Goal: Task Accomplishment & Management: Use online tool/utility

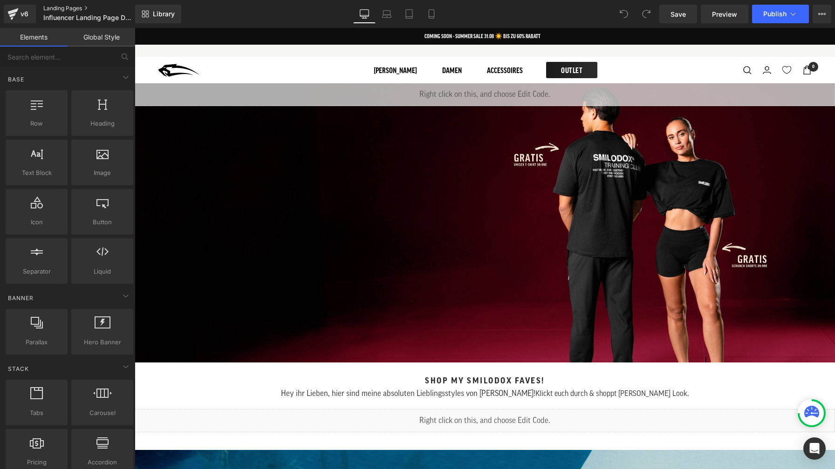
click at [70, 8] on link "Landing Pages" at bounding box center [96, 8] width 107 height 7
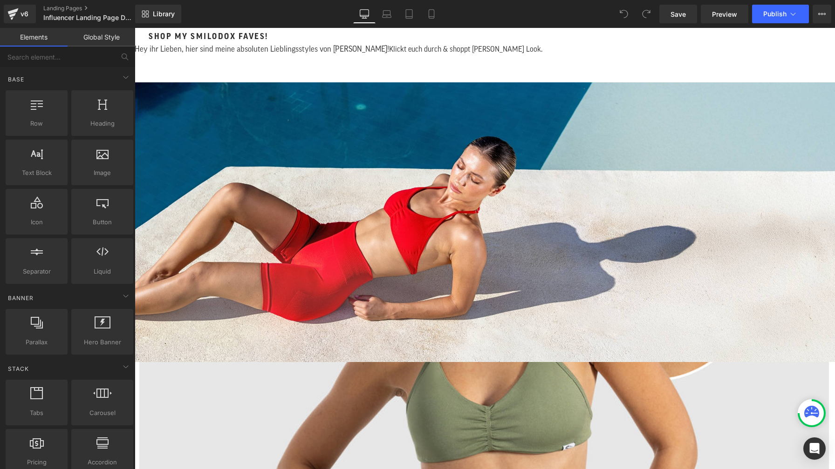
scroll to position [378, 0]
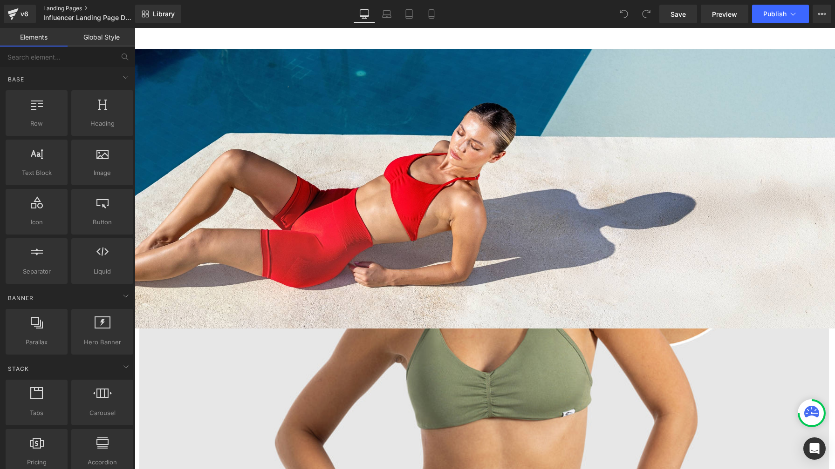
click at [71, 8] on link "Landing Pages" at bounding box center [96, 8] width 107 height 7
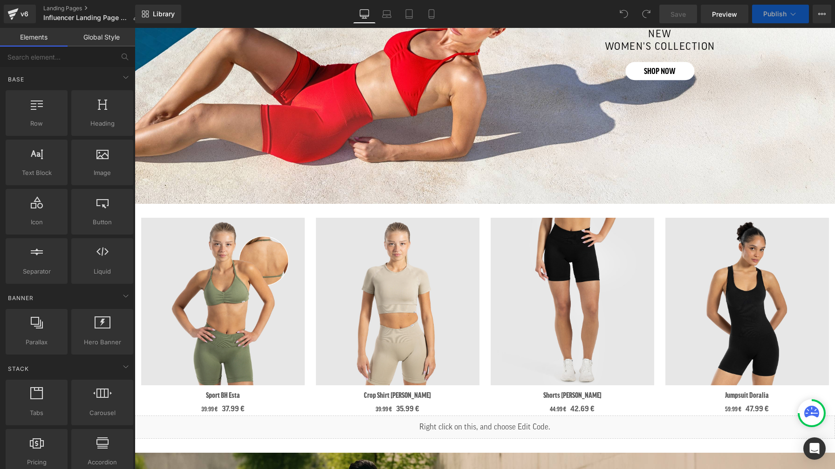
scroll to position [665, 0]
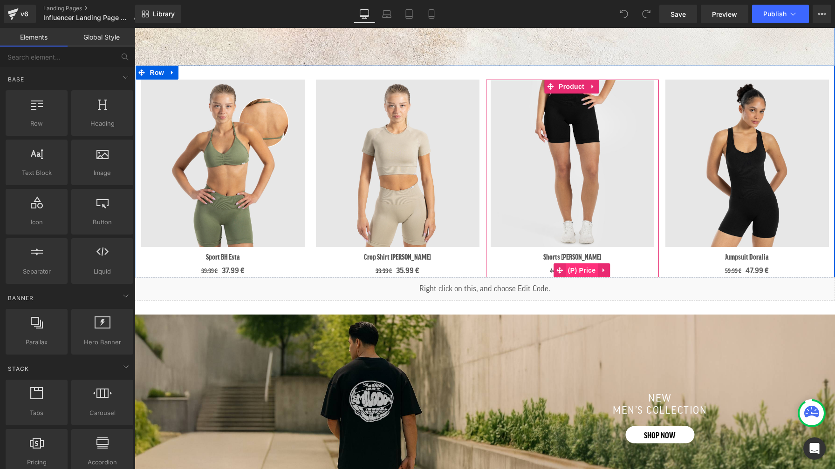
click at [568, 266] on span "(P) Price" at bounding box center [581, 271] width 33 height 14
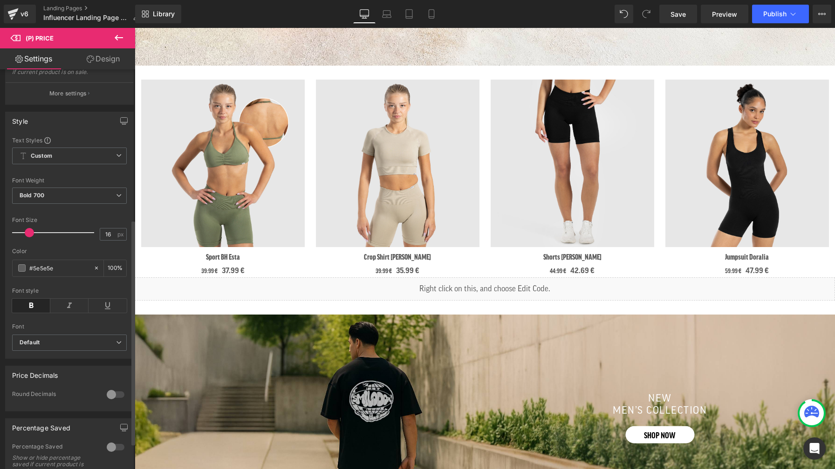
scroll to position [0, 0]
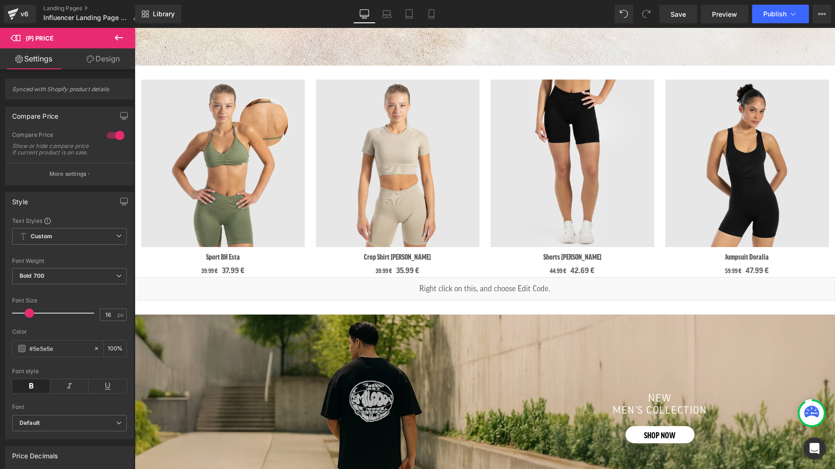
click at [115, 38] on icon at bounding box center [119, 38] width 8 height 6
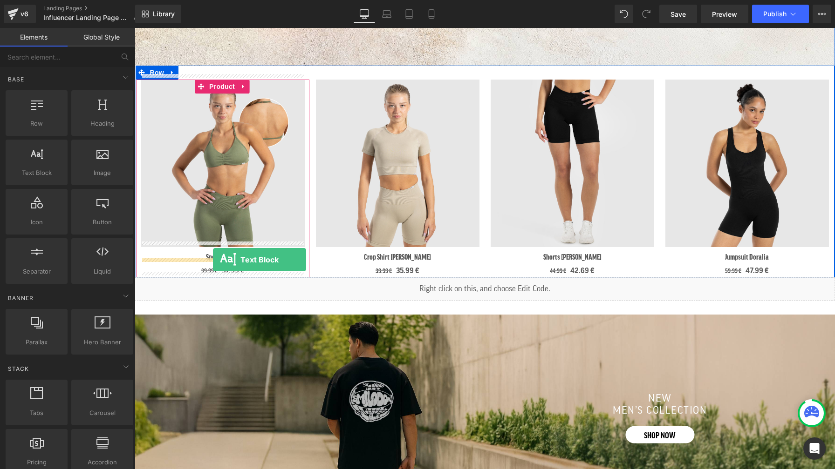
drag, startPoint x: 174, startPoint y: 184, endPoint x: 213, endPoint y: 259, distance: 84.4
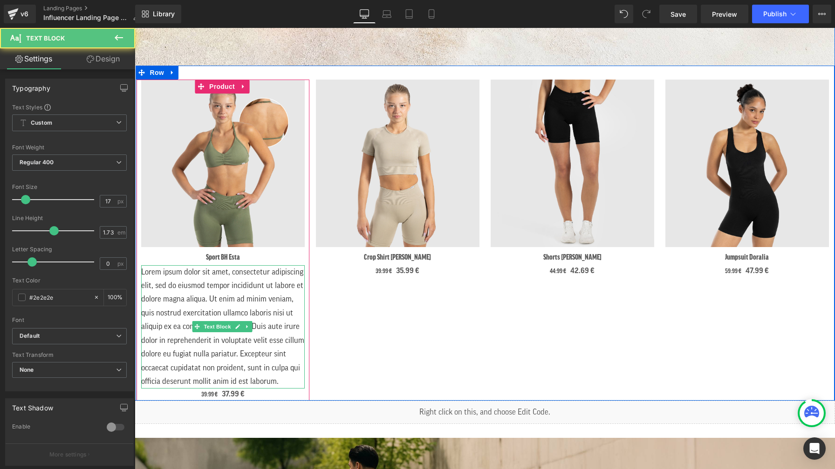
click at [200, 299] on p "Lorem ipsum dolor sit amet, consectetur adipiscing elit, sed do eiusmod tempor …" at bounding box center [222, 326] width 163 height 123
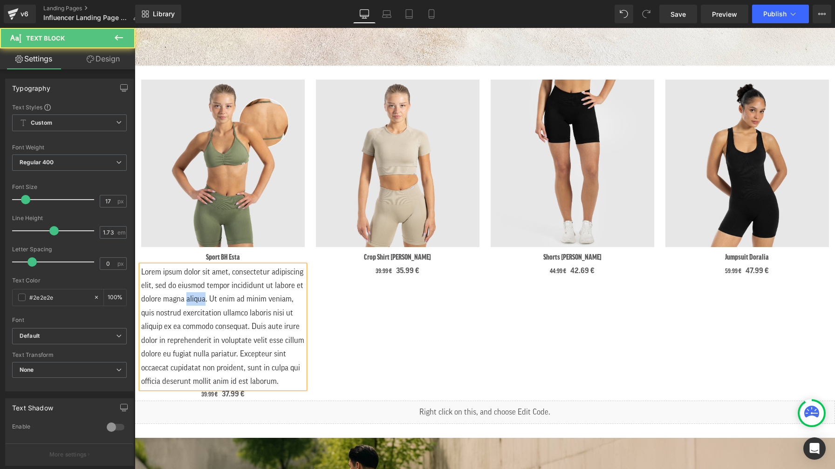
click at [200, 299] on p "Lorem ipsum dolor sit amet, consectetur adipiscing elit, sed do eiusmod tempor …" at bounding box center [222, 326] width 163 height 123
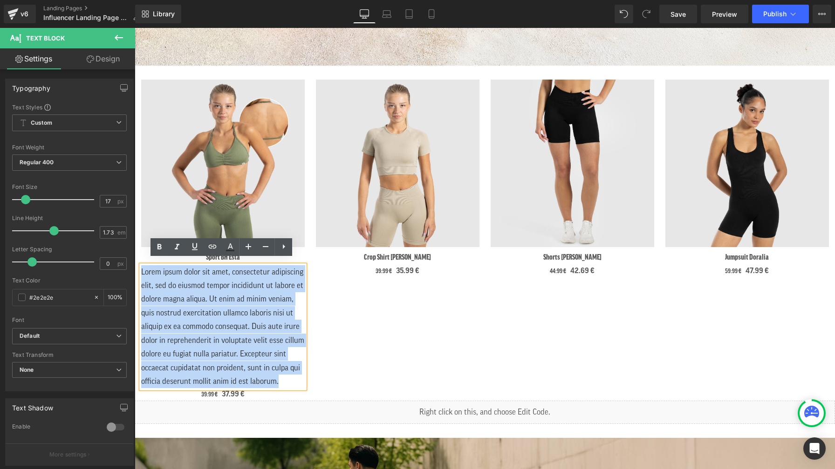
drag, startPoint x: 141, startPoint y: 267, endPoint x: 287, endPoint y: 378, distance: 183.8
click at [287, 378] on p "Lorem ipsum dolor sit amet, consectetur adipiscing elit, sed do eiusmod tempor …" at bounding box center [222, 326] width 163 height 123
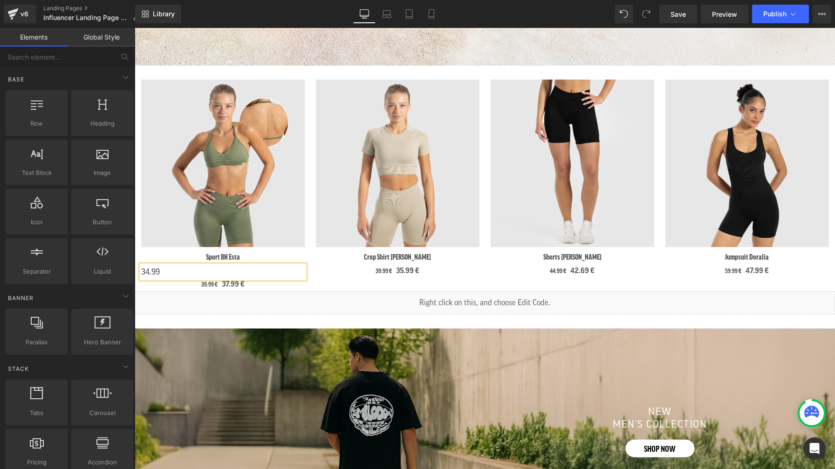
click at [285, 313] on div "Liquid SHOP NOW Hero Banner Shop my Smilodox Faves! Heading Hey ihr Lieben, hie…" at bounding box center [485, 259] width 700 height 1681
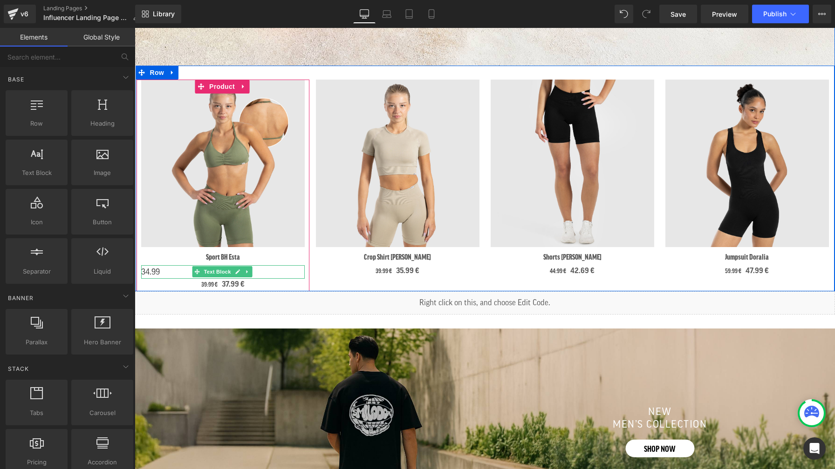
drag, startPoint x: 162, startPoint y: 266, endPoint x: 157, endPoint y: 267, distance: 4.7
click at [161, 266] on p "34.99" at bounding box center [222, 272] width 163 height 14
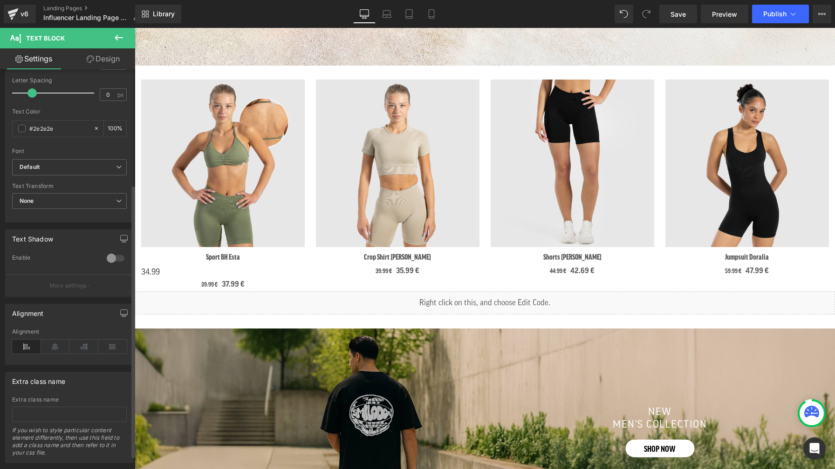
scroll to position [171, 0]
click at [57, 346] on icon at bounding box center [55, 345] width 29 height 14
click at [70, 8] on link "Landing Pages" at bounding box center [94, 8] width 103 height 7
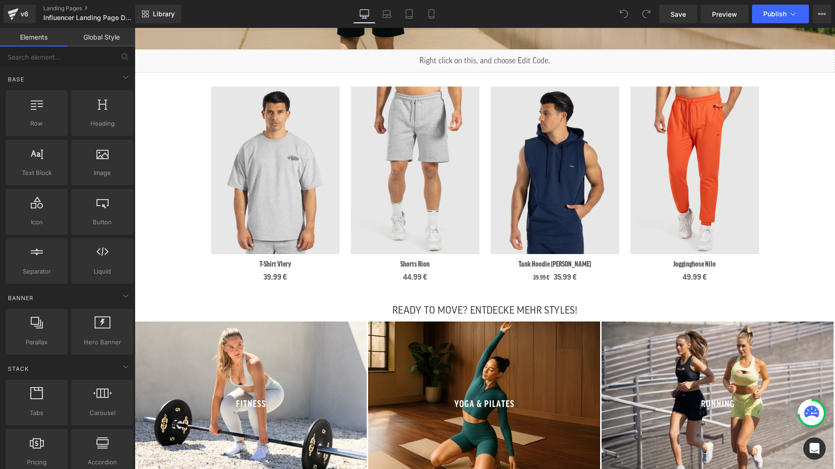
scroll to position [915, 0]
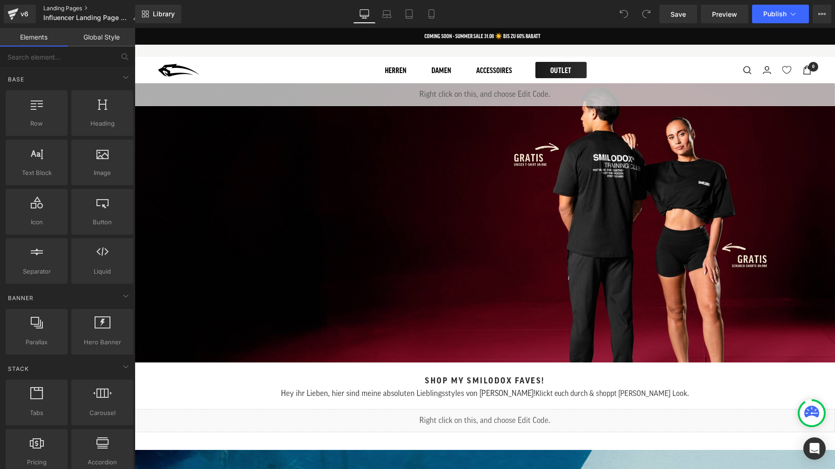
click at [72, 8] on link "Landing Pages" at bounding box center [94, 8] width 103 height 7
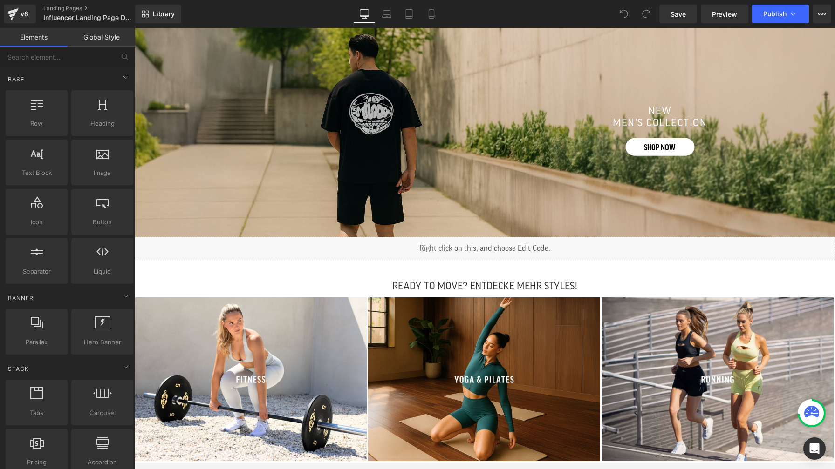
scroll to position [740, 0]
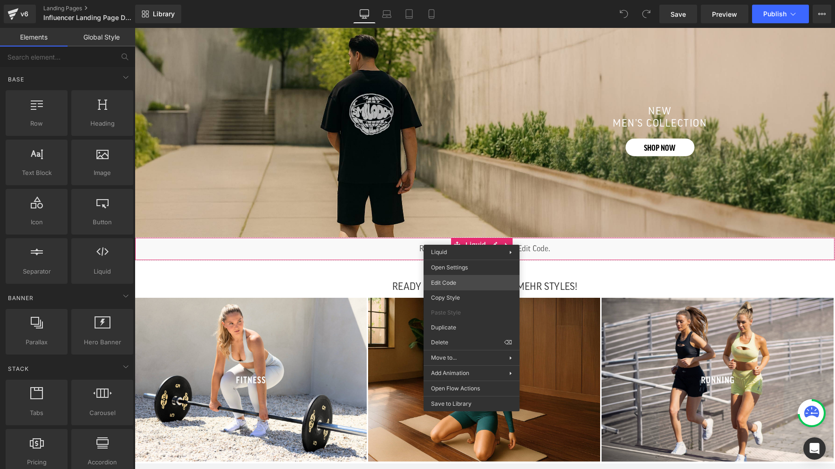
click at [473, 0] on div "You are previewing how the will restyle your page. You can not edit Elements in…" at bounding box center [417, 0] width 835 height 0
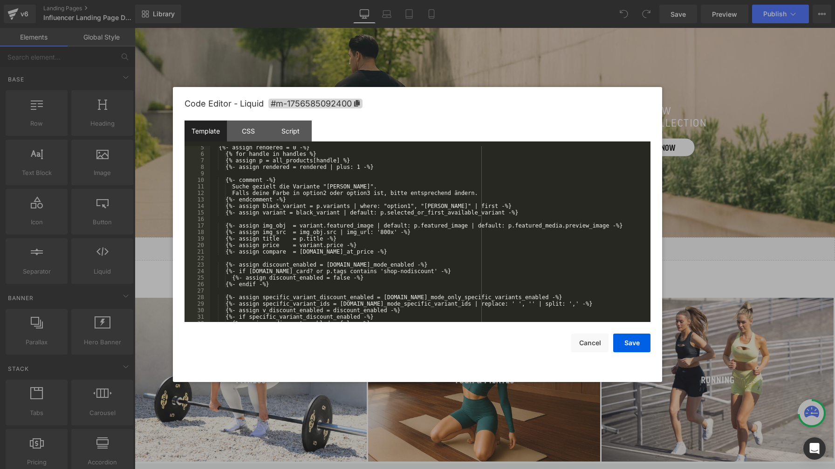
scroll to position [0, 0]
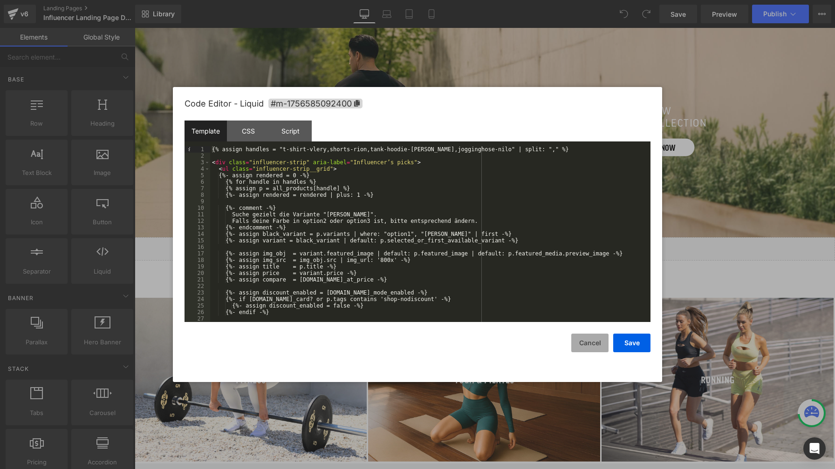
click at [595, 340] on button "Cancel" at bounding box center [589, 343] width 37 height 19
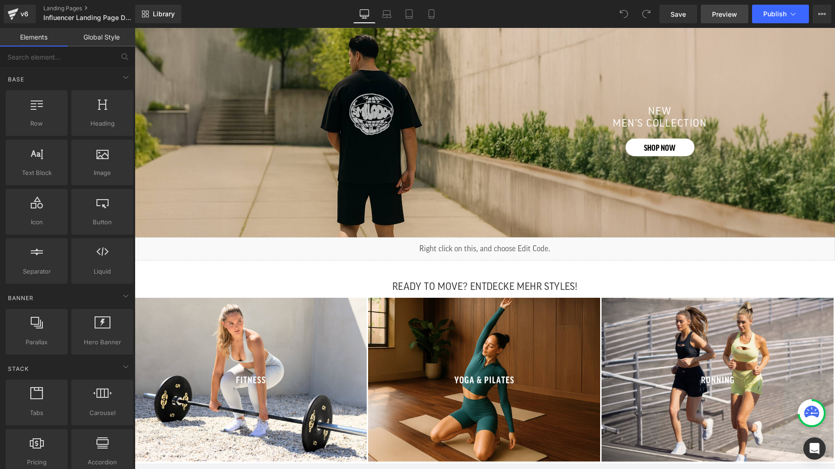
click at [716, 13] on span "Preview" at bounding box center [724, 14] width 25 height 10
click at [727, 19] on link "Preview" at bounding box center [725, 14] width 48 height 19
click at [79, 8] on link "Landing Pages" at bounding box center [96, 8] width 107 height 7
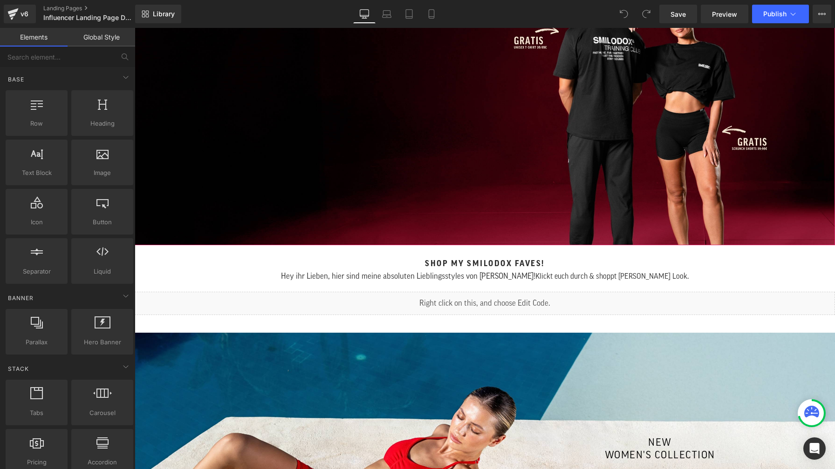
scroll to position [155, 0]
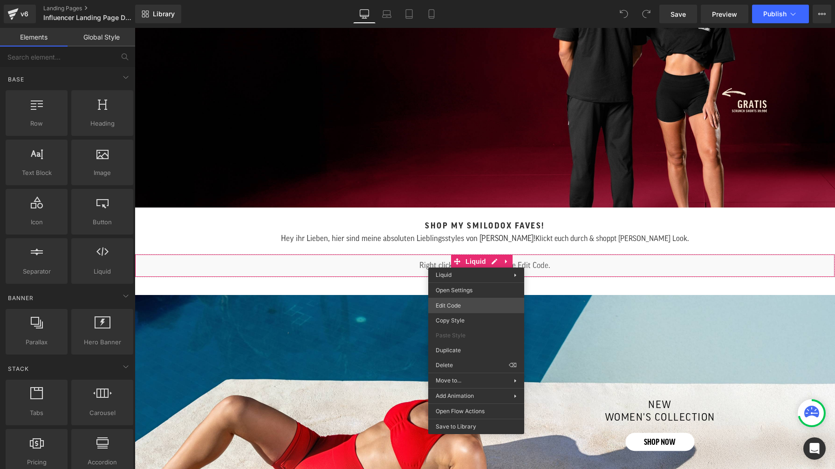
click at [476, 0] on div "You are previewing how the will restyle your page. You can not edit Elements in…" at bounding box center [417, 0] width 835 height 0
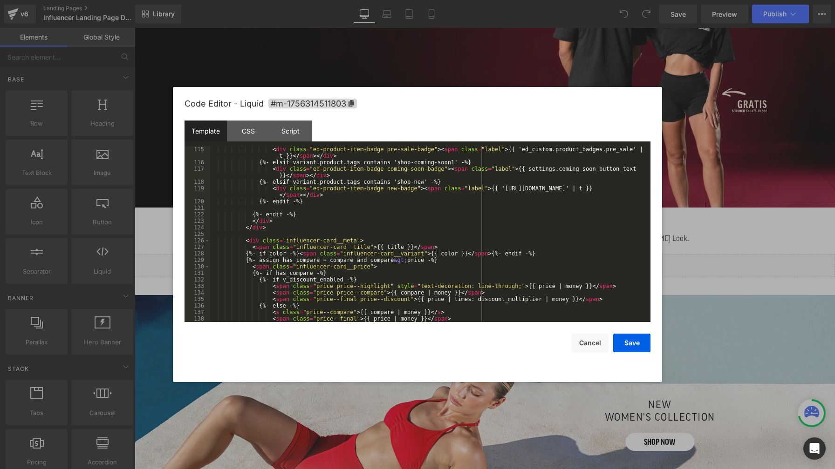
scroll to position [913, 0]
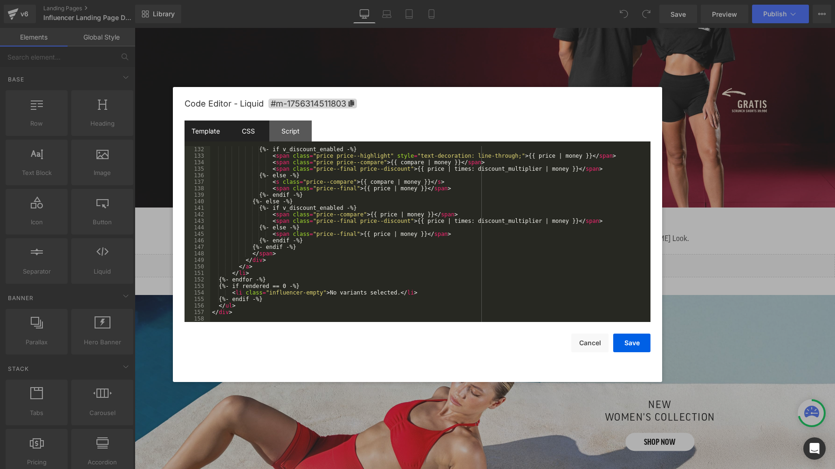
click at [254, 137] on div "CSS" at bounding box center [248, 131] width 42 height 21
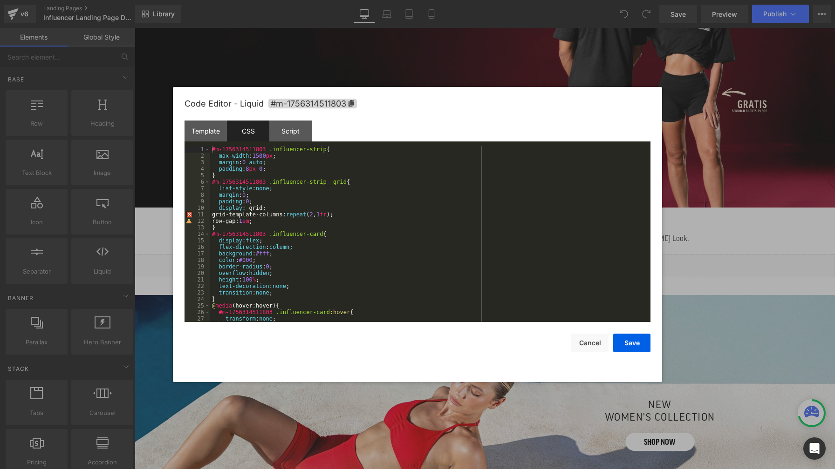
click at [371, 123] on div "Template CSS Script Data" at bounding box center [417, 134] width 466 height 26
click at [472, 349] on div "Save Cancel" at bounding box center [417, 337] width 466 height 30
click at [465, 82] on div at bounding box center [417, 234] width 835 height 469
